Goal: Check status: Check status

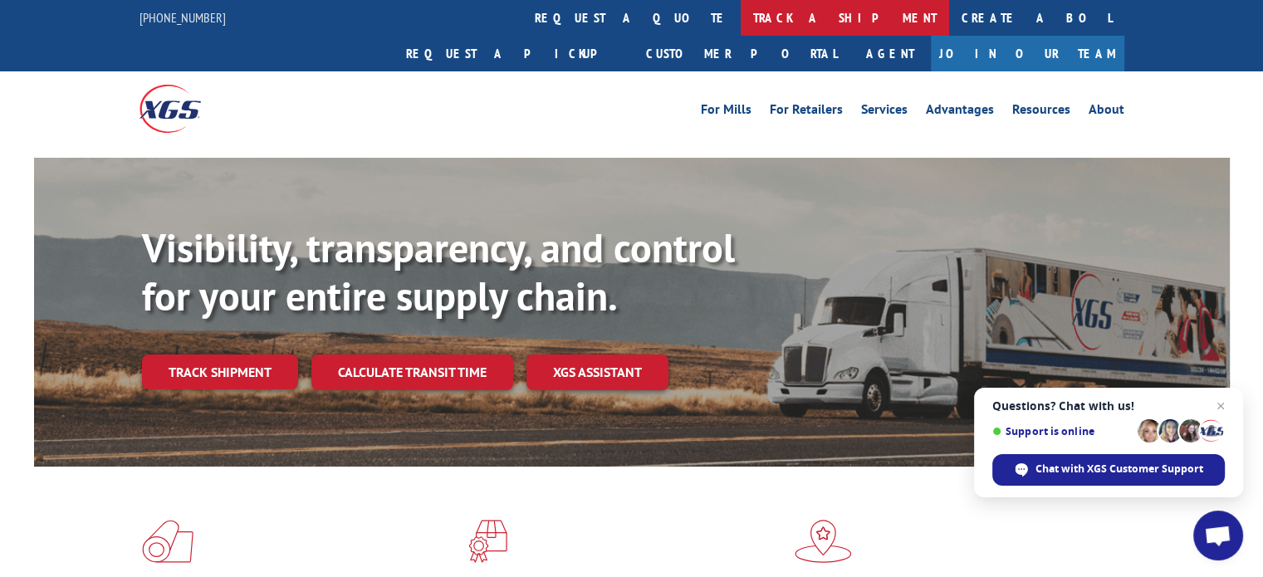
click at [740, 23] on link "track a shipment" at bounding box center [844, 18] width 208 height 36
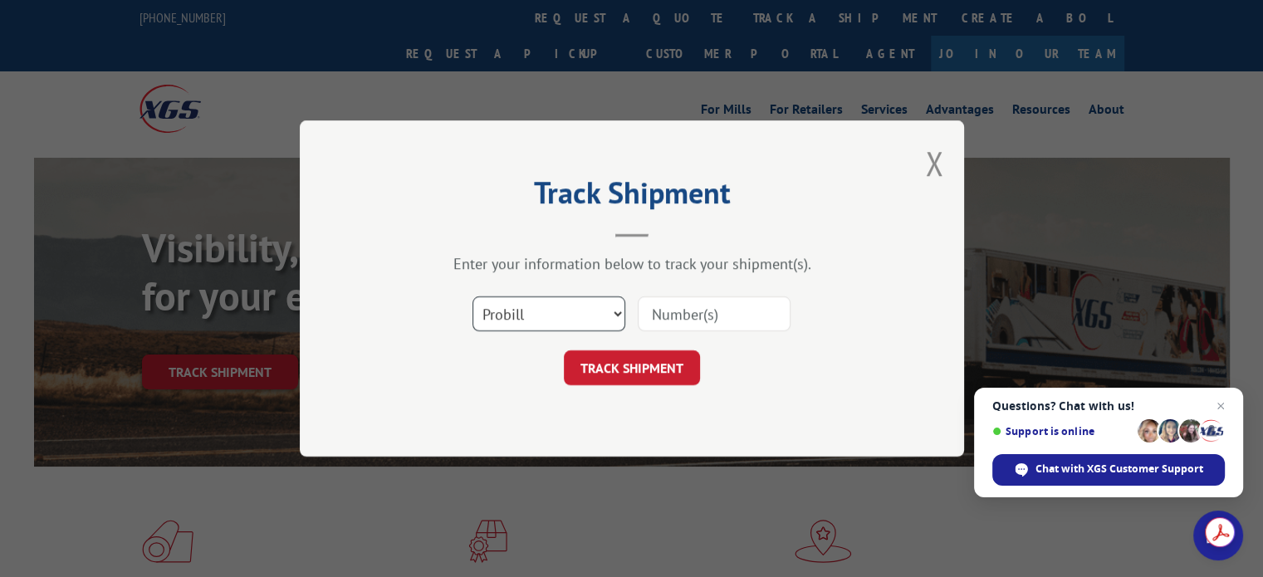
click at [615, 311] on select "Select category... Probill BOL PO" at bounding box center [548, 313] width 153 height 35
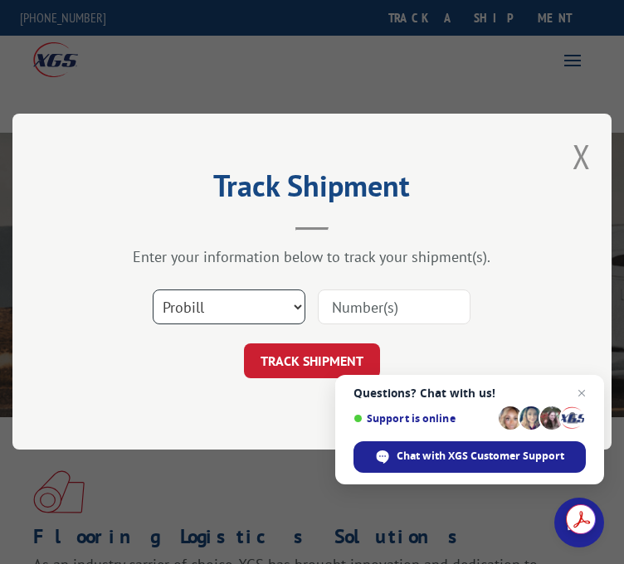
select select
click at [365, 311] on input at bounding box center [394, 308] width 153 height 35
type input "2556454"
click at [244, 344] on button "TRACK SHIPMENT" at bounding box center [312, 361] width 136 height 35
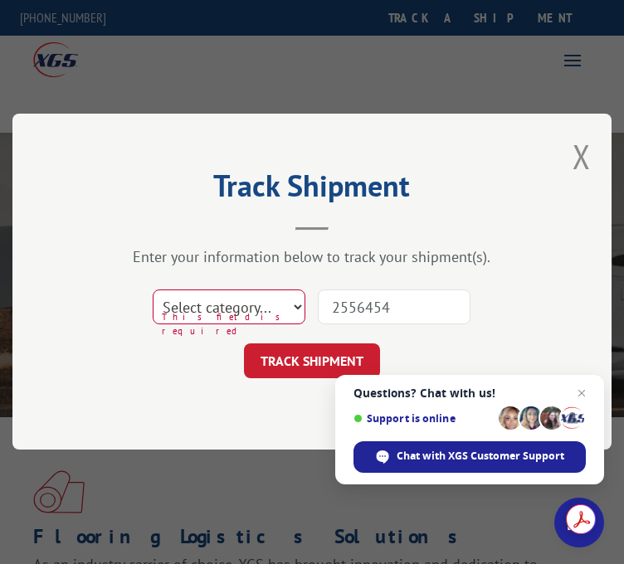
click at [296, 301] on select "Select category... Probill BOL PO" at bounding box center [229, 308] width 153 height 35
select select "probill"
click at [153, 291] on select "Select category... Probill BOL PO" at bounding box center [229, 308] width 153 height 35
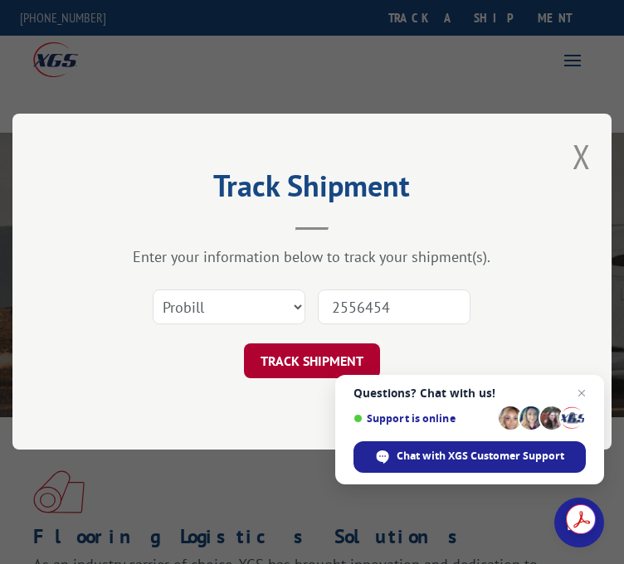
click at [282, 371] on button "TRACK SHIPMENT" at bounding box center [312, 361] width 136 height 35
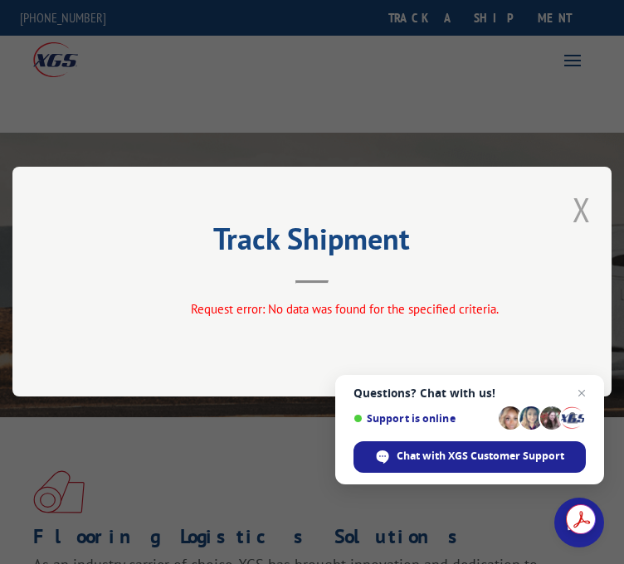
click at [590, 207] on button "Close modal" at bounding box center [582, 210] width 18 height 44
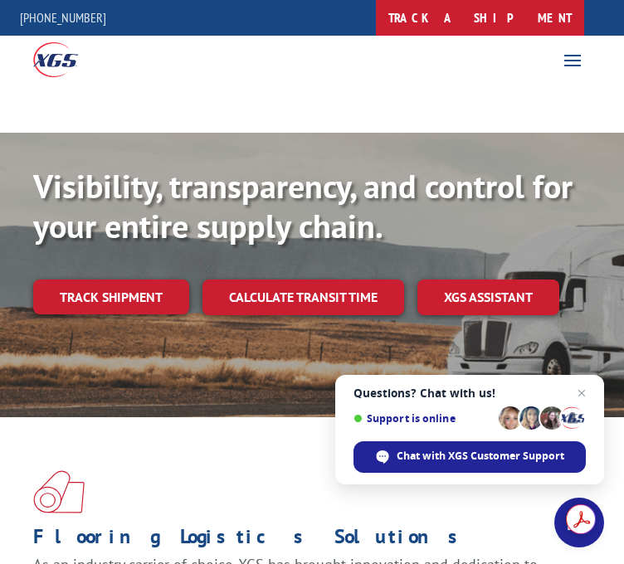
click at [463, 17] on link "track a shipment" at bounding box center [480, 18] width 208 height 36
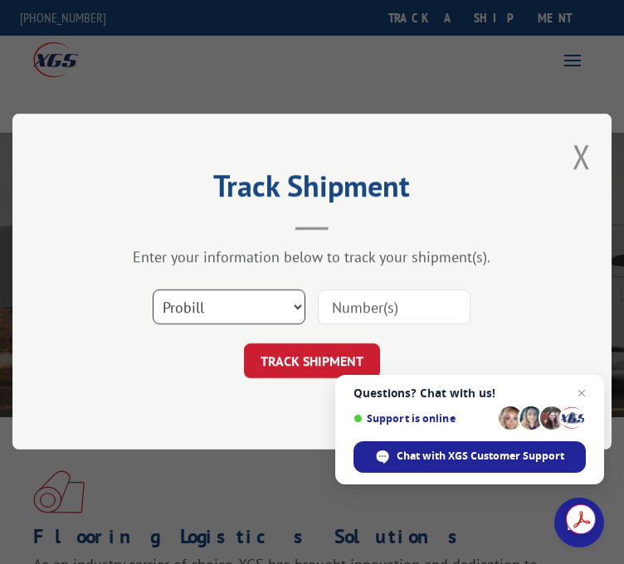
click at [292, 310] on select "Select category... Probill BOL PO" at bounding box center [229, 308] width 153 height 35
select select "bol"
click at [153, 291] on select "Select category... Probill BOL PO" at bounding box center [229, 308] width 153 height 35
click at [390, 299] on input at bounding box center [394, 308] width 153 height 35
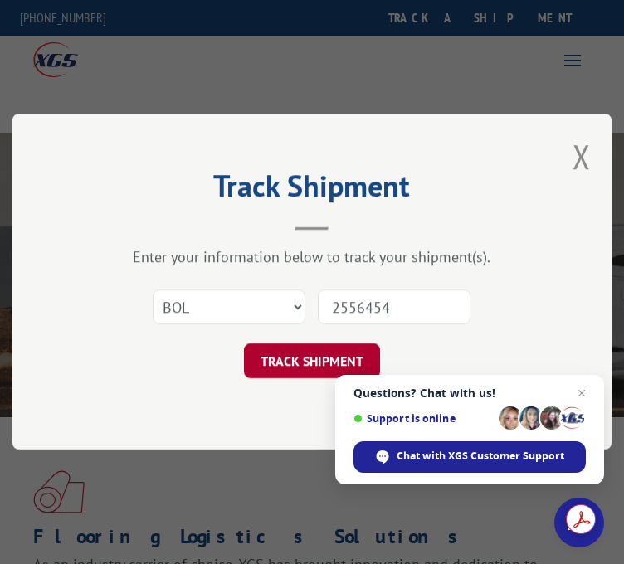
type input "2556454"
click at [309, 364] on button "TRACK SHIPMENT" at bounding box center [312, 361] width 136 height 35
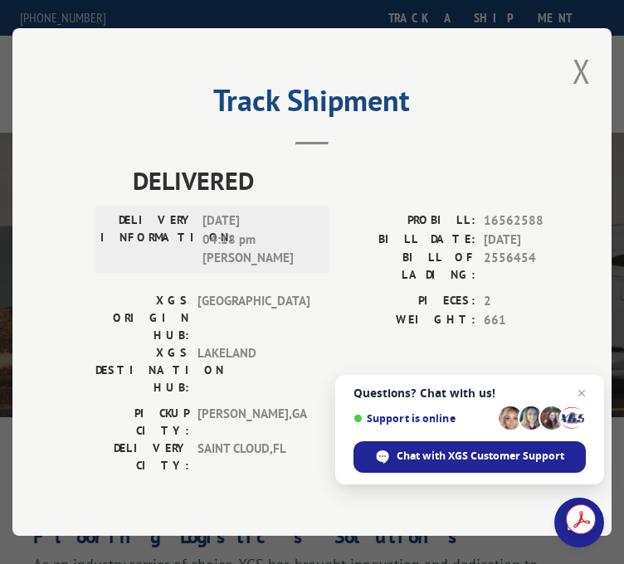
click at [454, 133] on header "Track Shipment" at bounding box center [311, 117] width 433 height 56
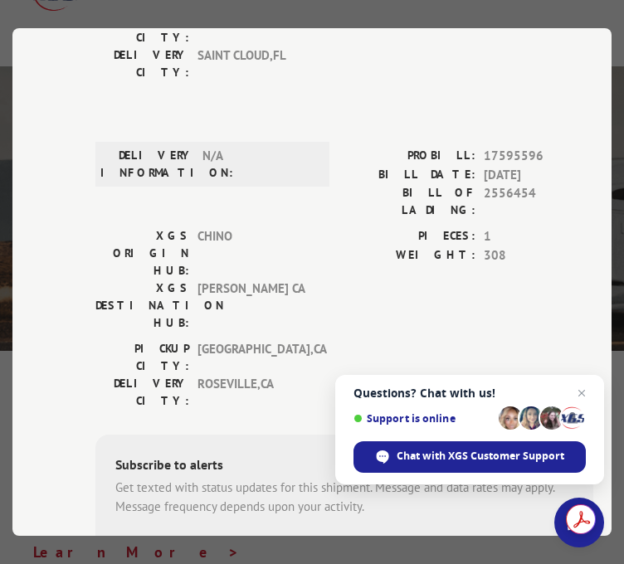
scroll to position [361, 0]
